Goal: Transaction & Acquisition: Purchase product/service

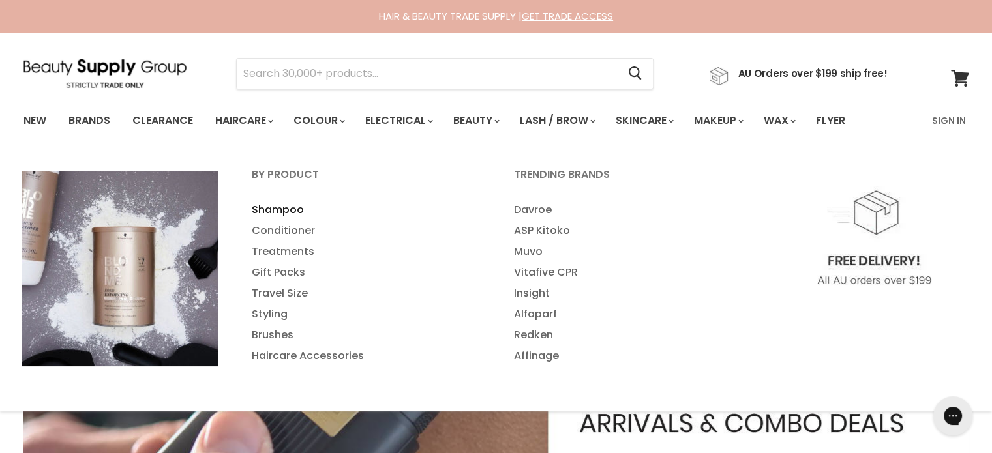
click at [261, 207] on link "Shampoo" at bounding box center [364, 209] width 259 height 21
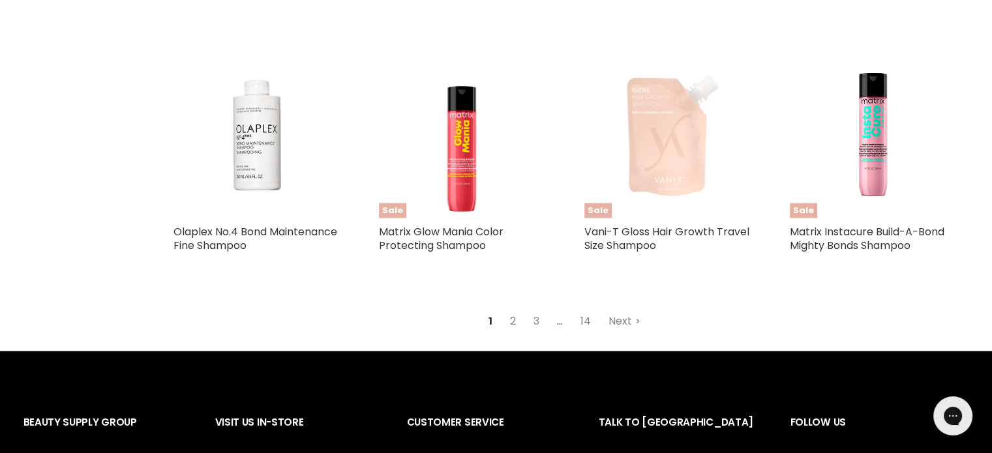
scroll to position [3129, 0]
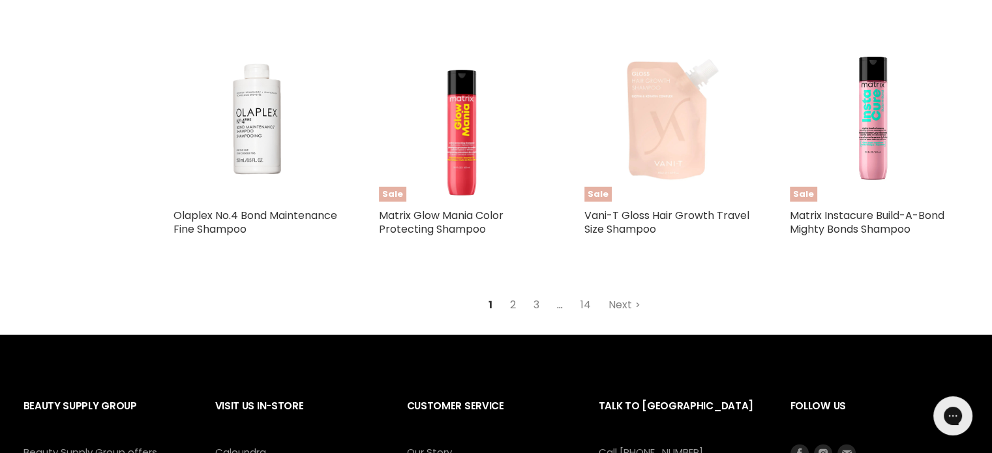
click at [508, 302] on link "2" at bounding box center [513, 304] width 20 height 23
